Goal: Find specific page/section

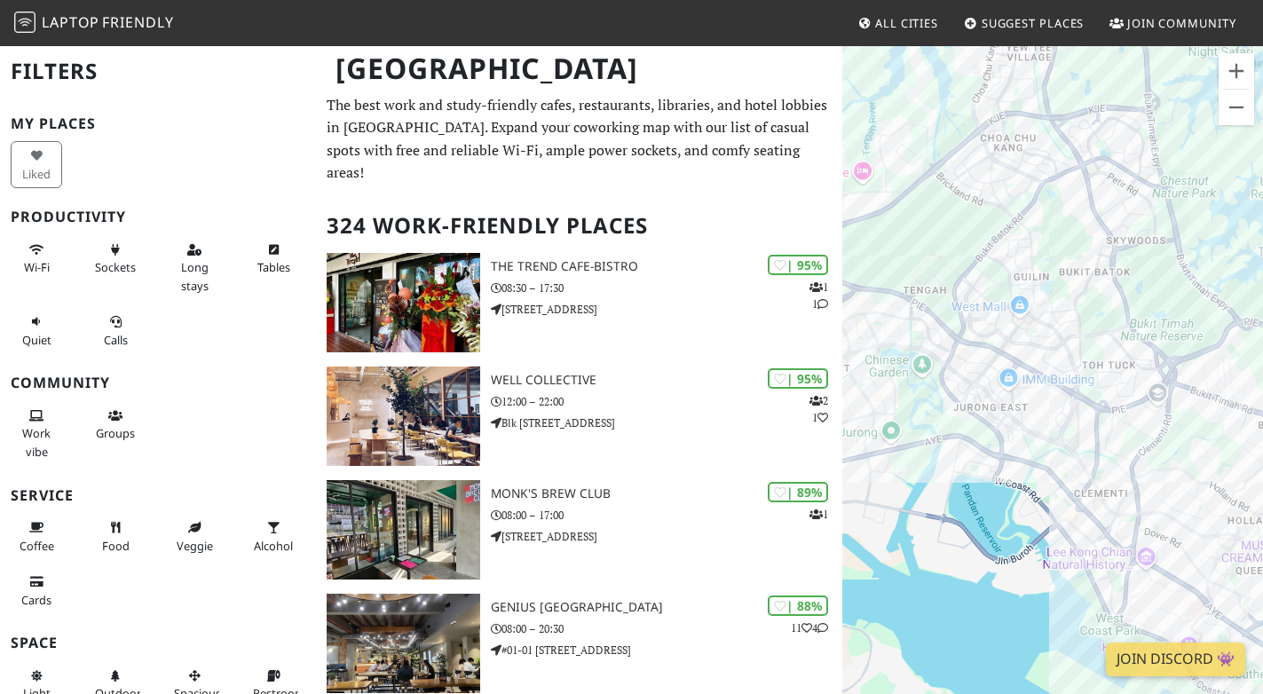
drag, startPoint x: 1141, startPoint y: 447, endPoint x: 870, endPoint y: 360, distance: 284.4
click at [870, 360] on div at bounding box center [1053, 391] width 421 height 694
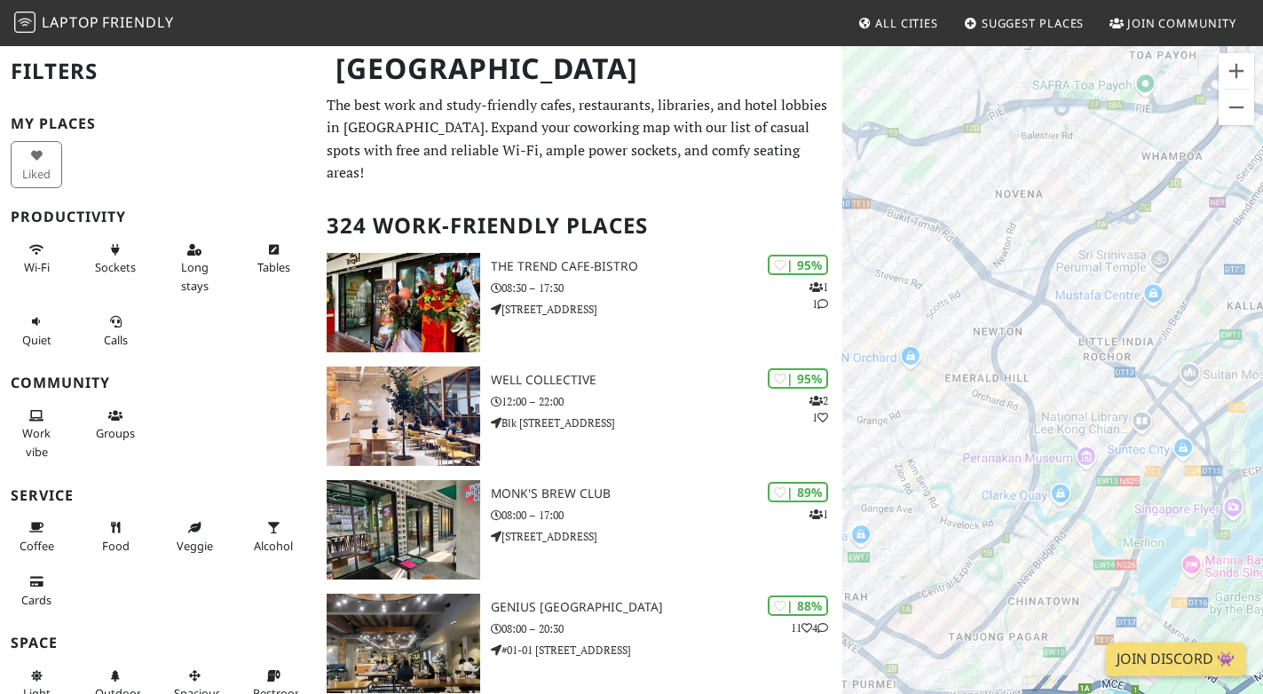
drag, startPoint x: 929, startPoint y: 416, endPoint x: 993, endPoint y: 444, distance: 69.6
click at [993, 444] on div at bounding box center [1053, 391] width 421 height 694
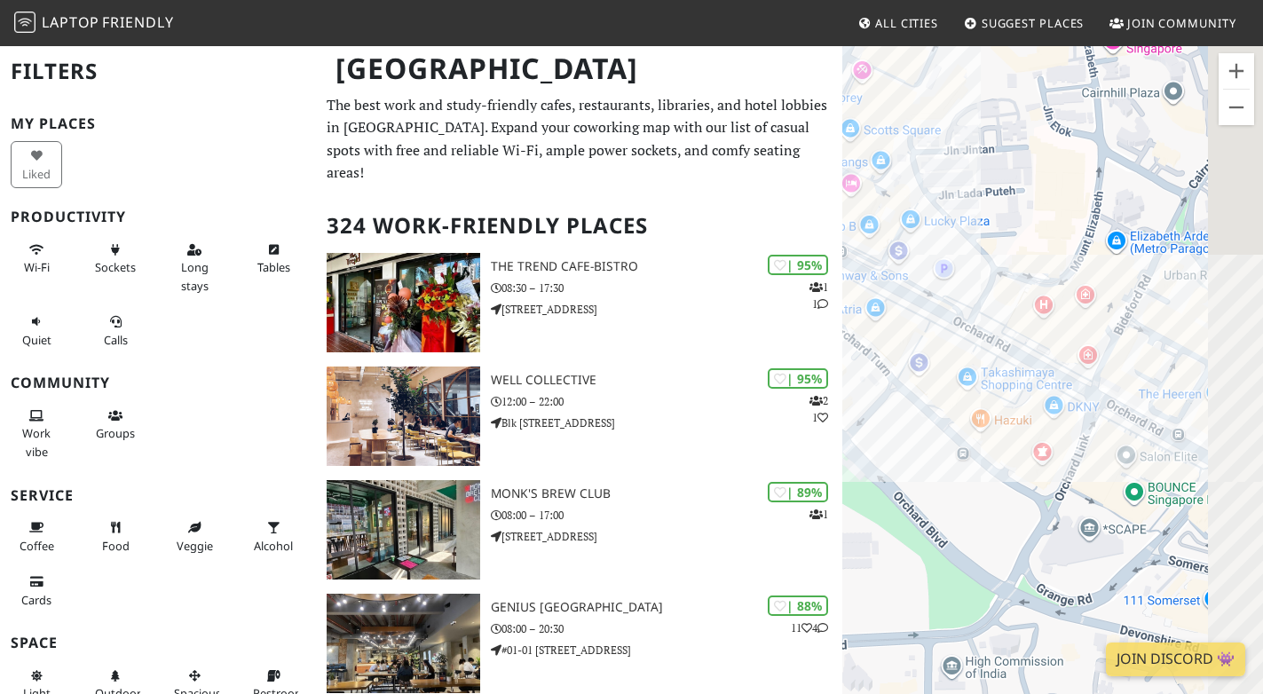
drag, startPoint x: 1105, startPoint y: 433, endPoint x: 943, endPoint y: 447, distance: 163.0
click at [943, 446] on div at bounding box center [1053, 391] width 421 height 694
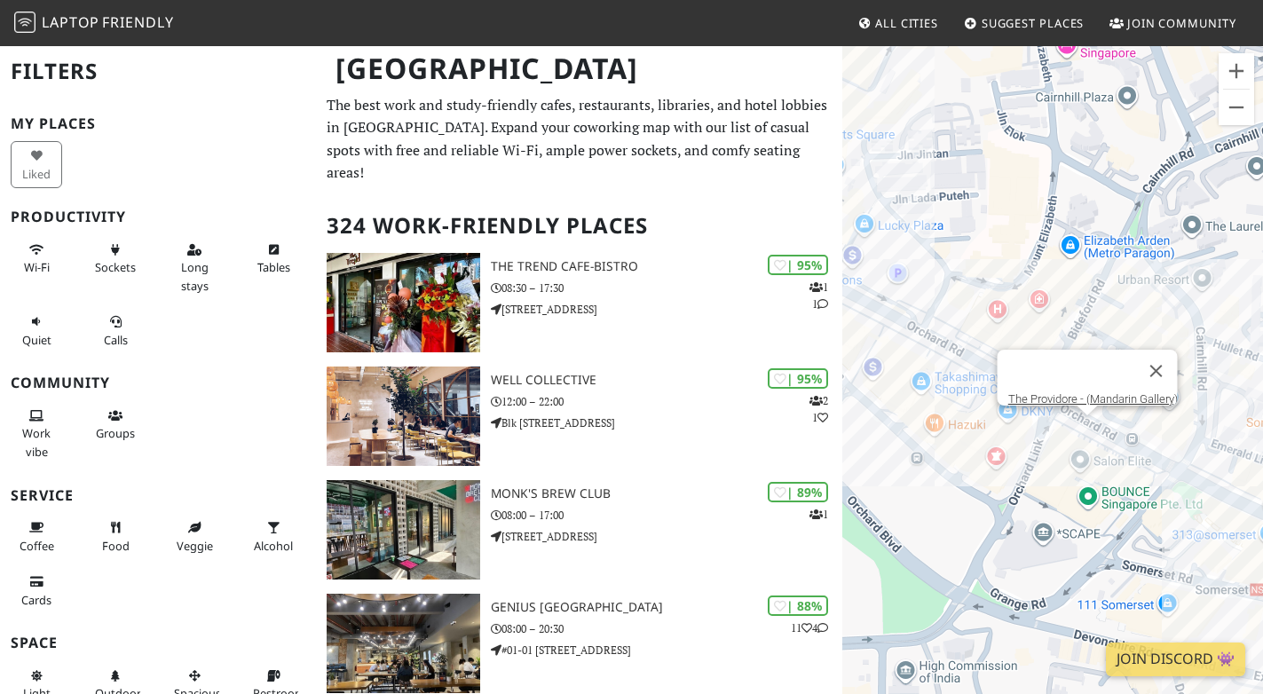
click at [1087, 434] on div "The Providore - (Mandarin Gallery)" at bounding box center [1053, 391] width 421 height 694
click at [1077, 392] on link "The Providore - (Mandarin Gallery)" at bounding box center [1093, 398] width 170 height 13
click at [1074, 392] on link "The Providore - (Mandarin Gallery)" at bounding box center [1093, 398] width 170 height 13
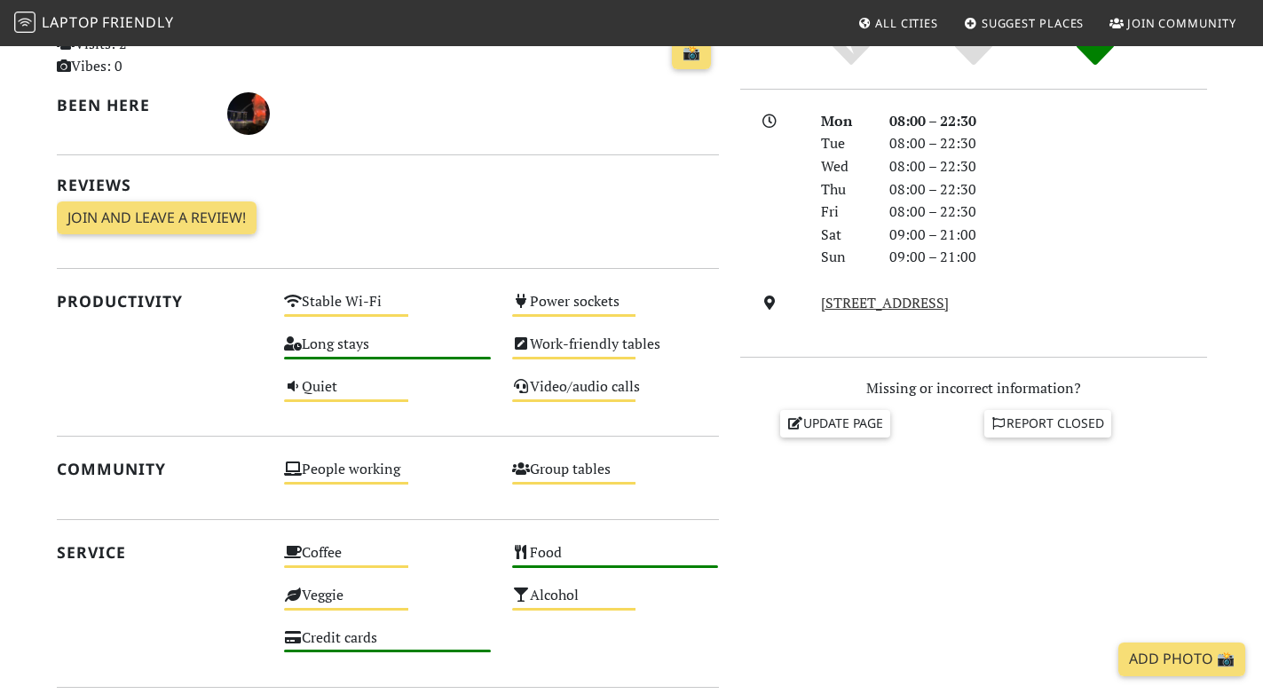
scroll to position [451, 0]
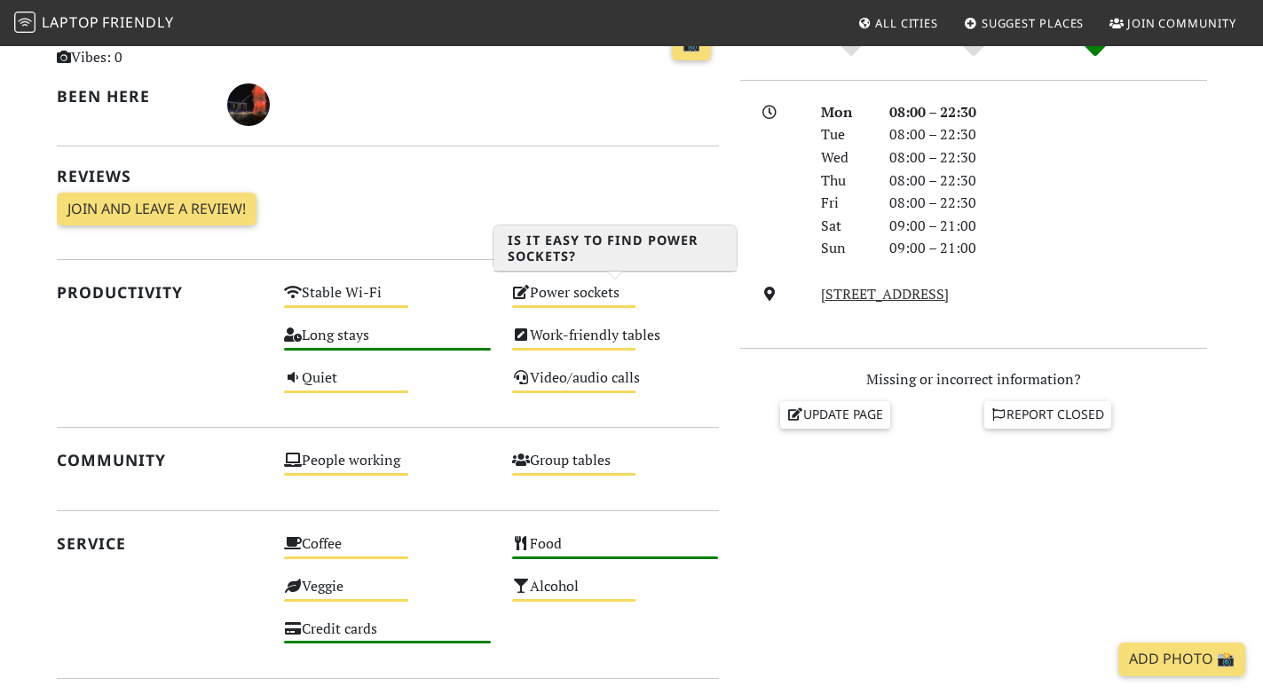
click at [589, 302] on div "Power sockets Medium" at bounding box center [616, 301] width 228 height 43
